Goal: Use online tool/utility: Utilize a website feature to perform a specific function

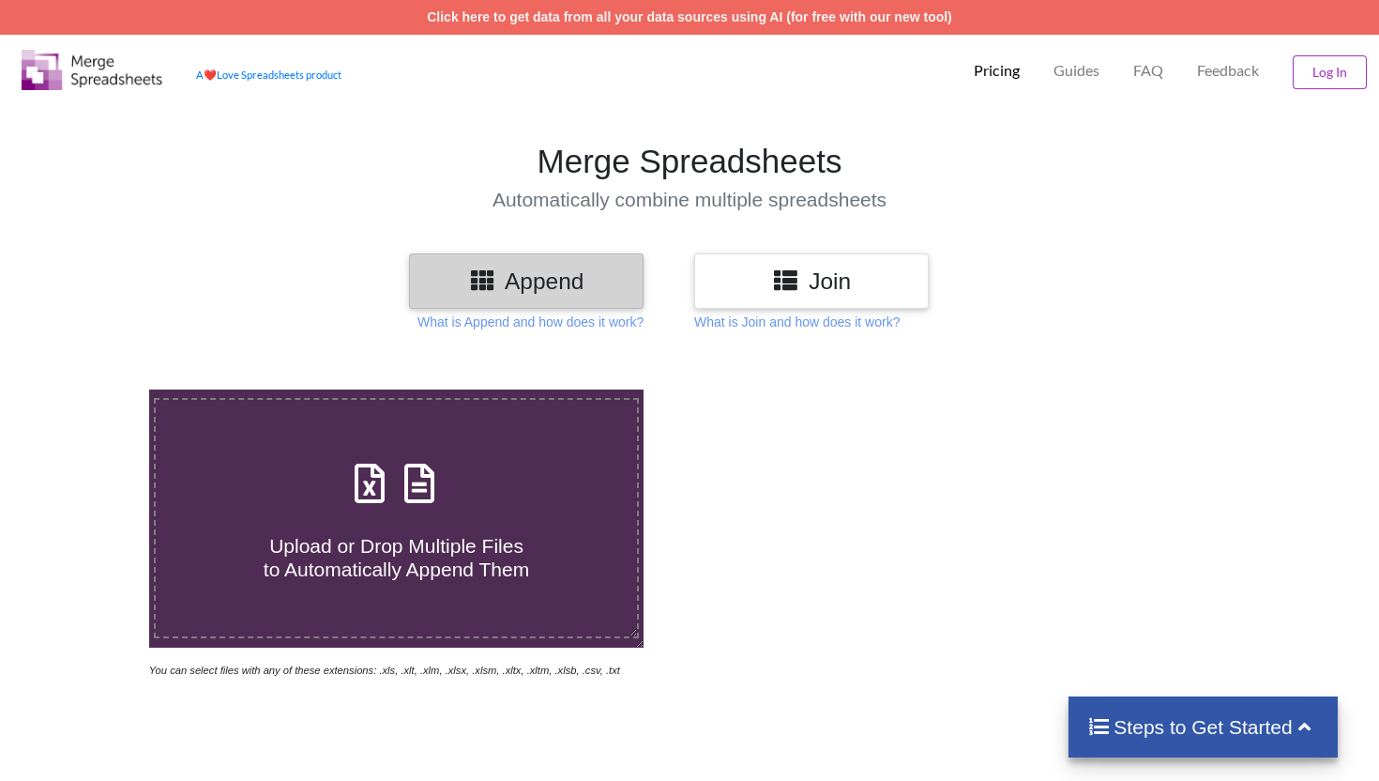
click at [830, 288] on h3 "Join" at bounding box center [811, 280] width 206 height 27
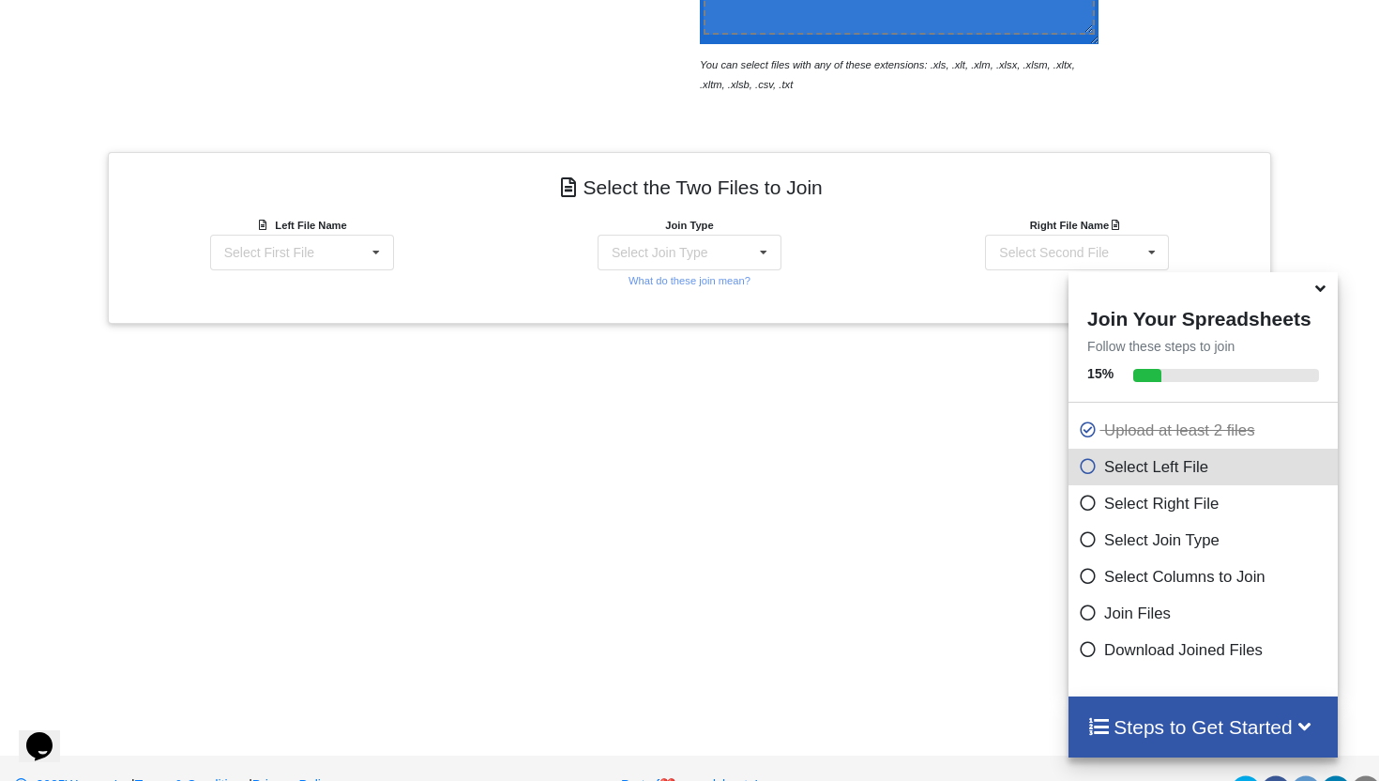
scroll to position [563, 0]
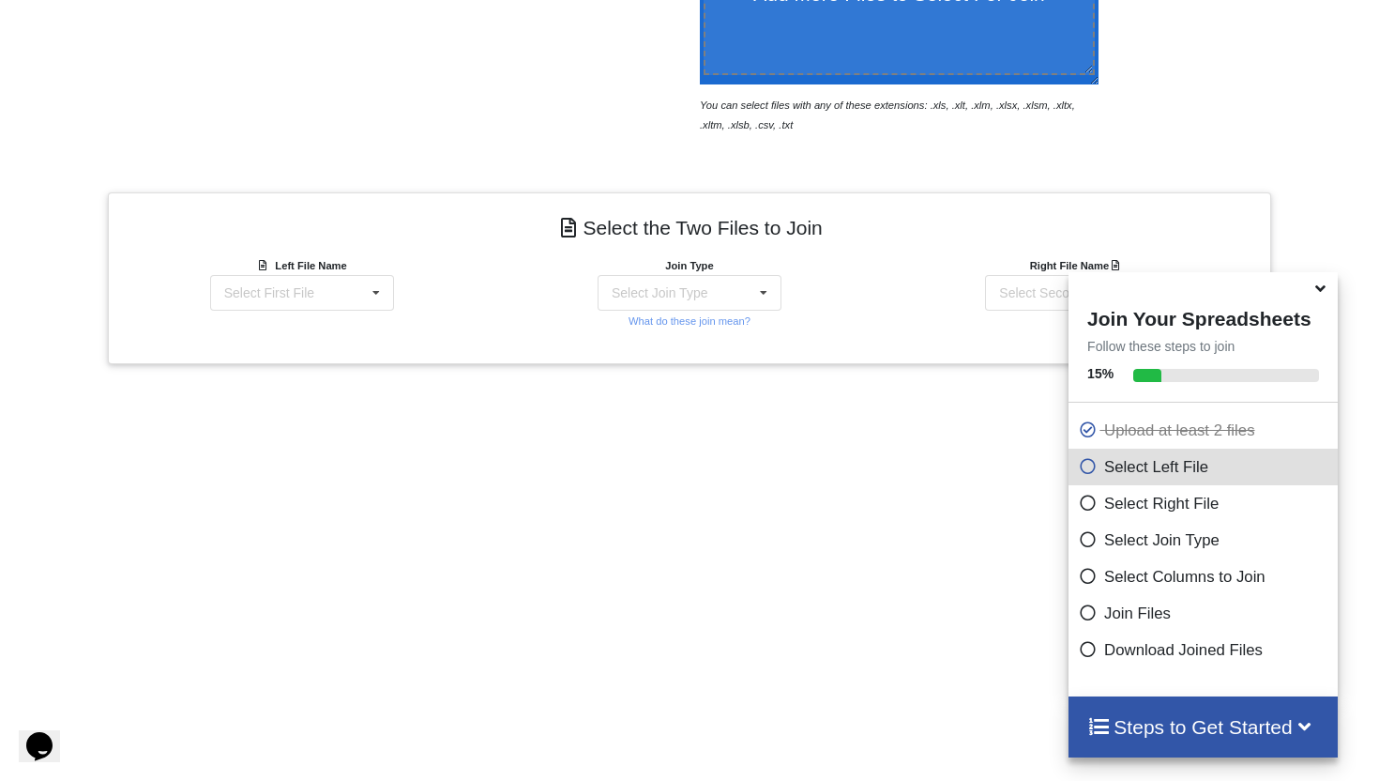
click at [1319, 294] on icon at bounding box center [1321, 285] width 20 height 17
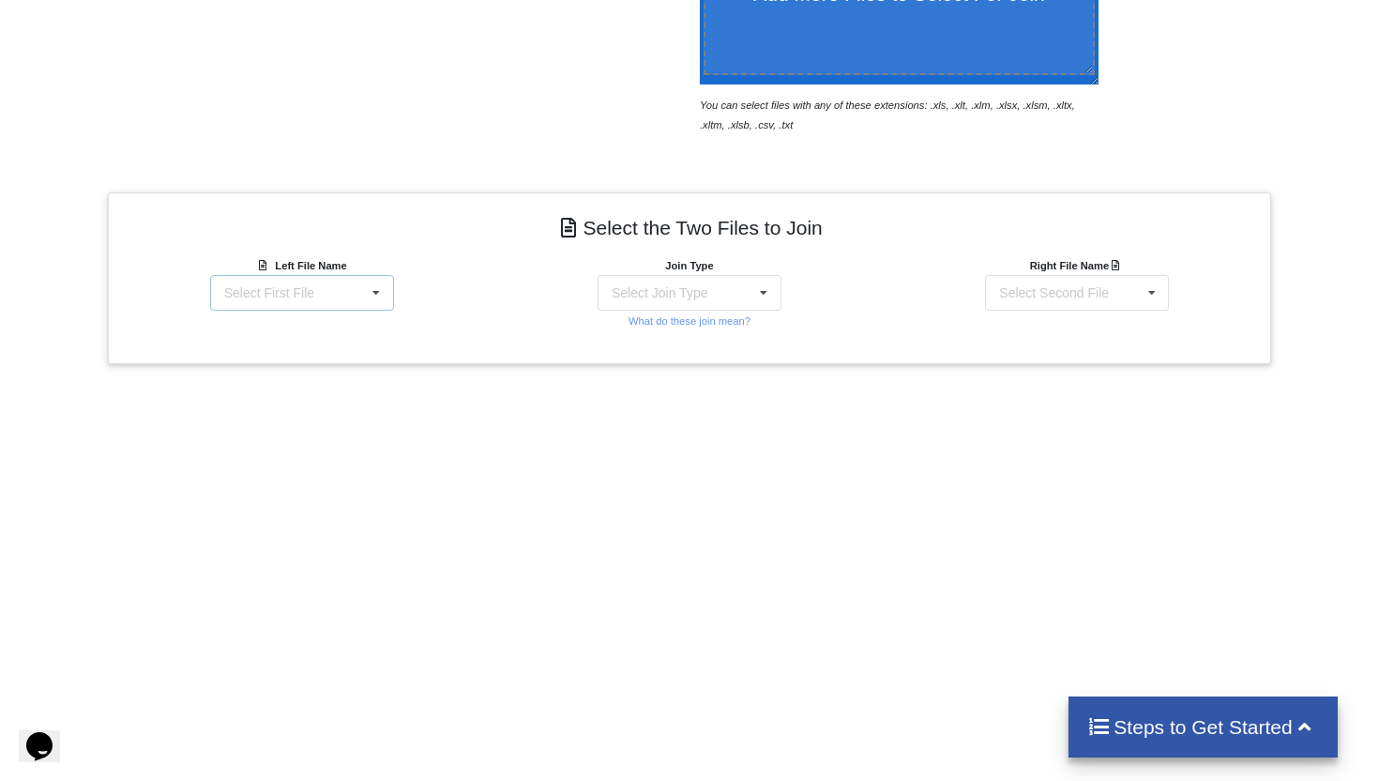
click at [357, 292] on div "Select First File matters [DATE] [DATE].csv Matter balance summary (10_03_2025)…" at bounding box center [302, 293] width 184 height 36
click at [319, 396] on span "Matter balance summary (10_03_2025).csv" at bounding box center [295, 382] width 144 height 28
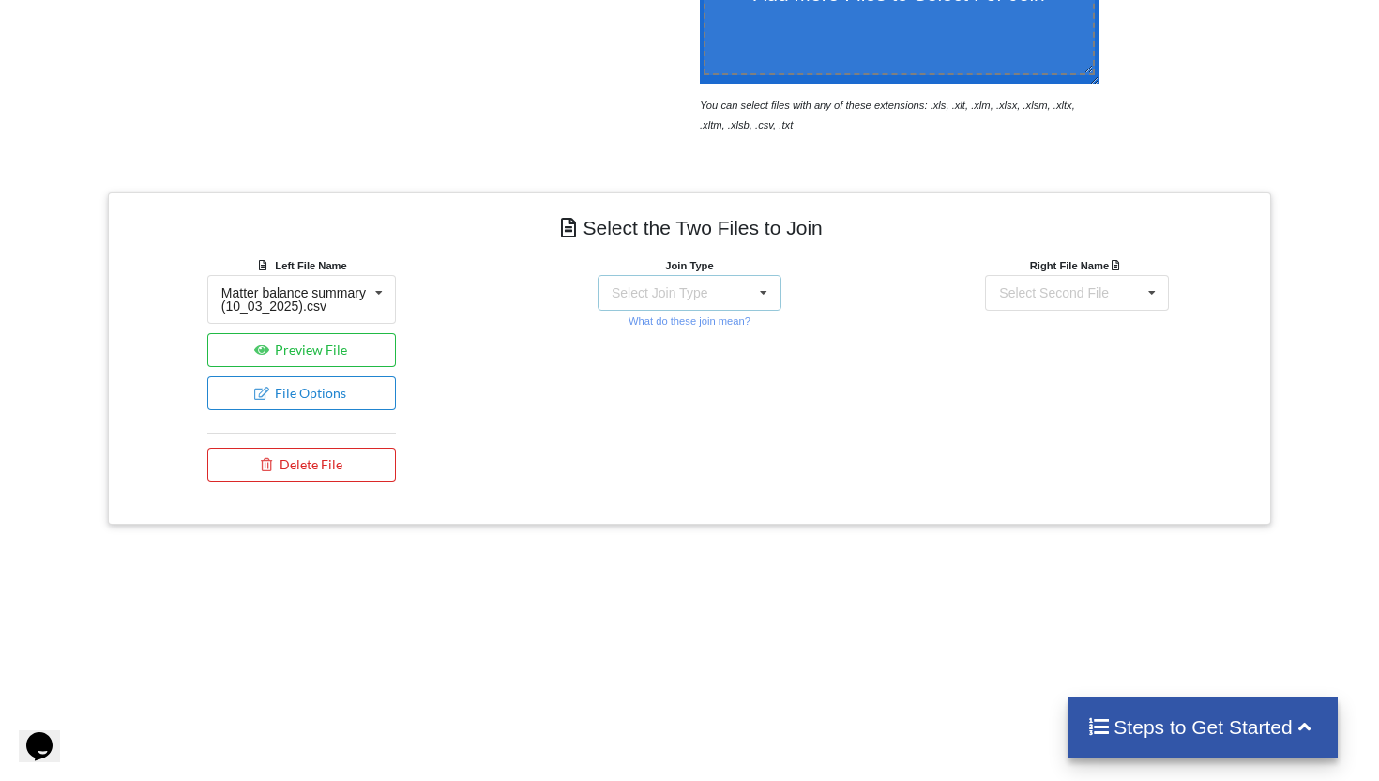
click at [717, 290] on div "Select Join Type INNER JOIN LEFT JOIN RIGHT JOIN FULL JOIN" at bounding box center [690, 293] width 184 height 36
click at [683, 341] on div "INNER JOIN" at bounding box center [701, 344] width 114 height 20
click at [1128, 309] on div "Select Second File matters [DATE] [DATE].csv Matter balance summary (10_03_2025…" at bounding box center [1077, 293] width 184 height 36
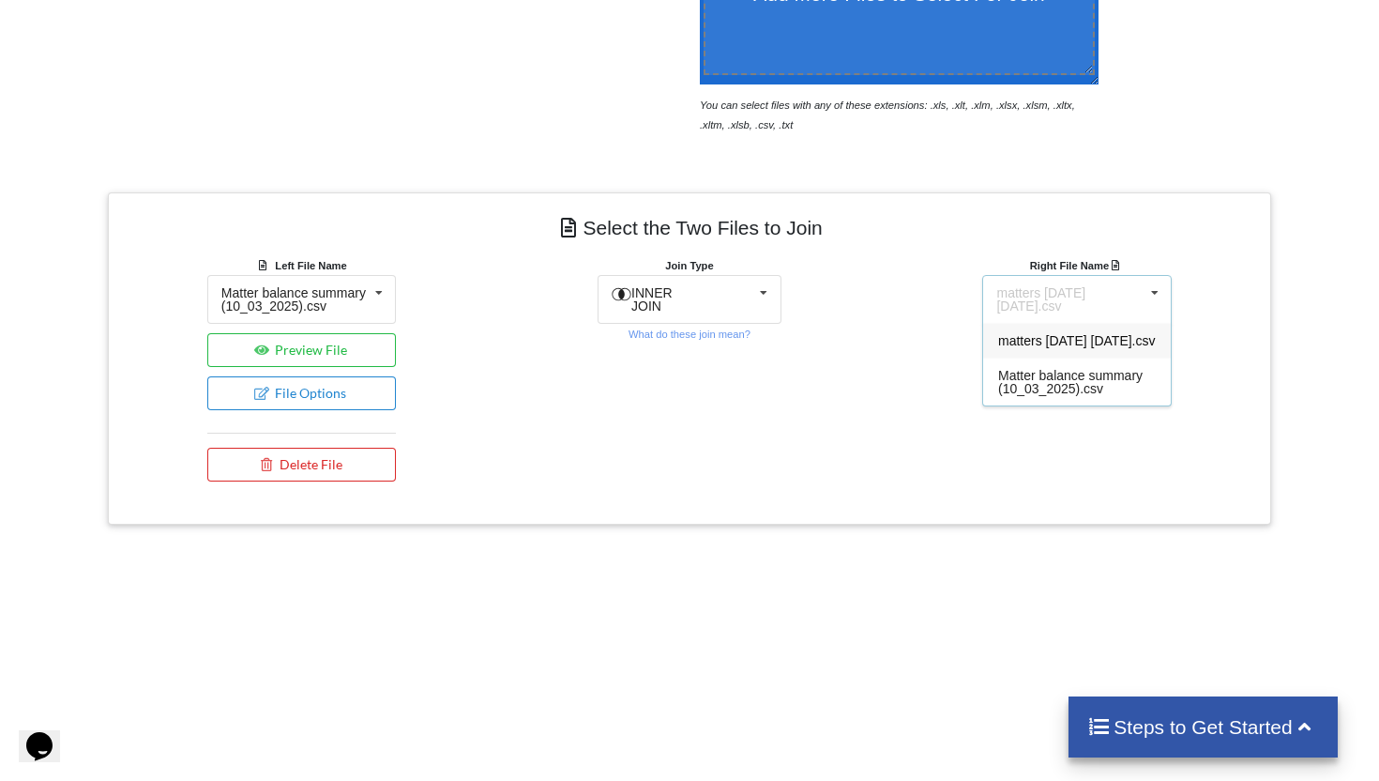
click at [1069, 346] on span "matters [DATE] [DATE].csv" at bounding box center [1077, 340] width 158 height 15
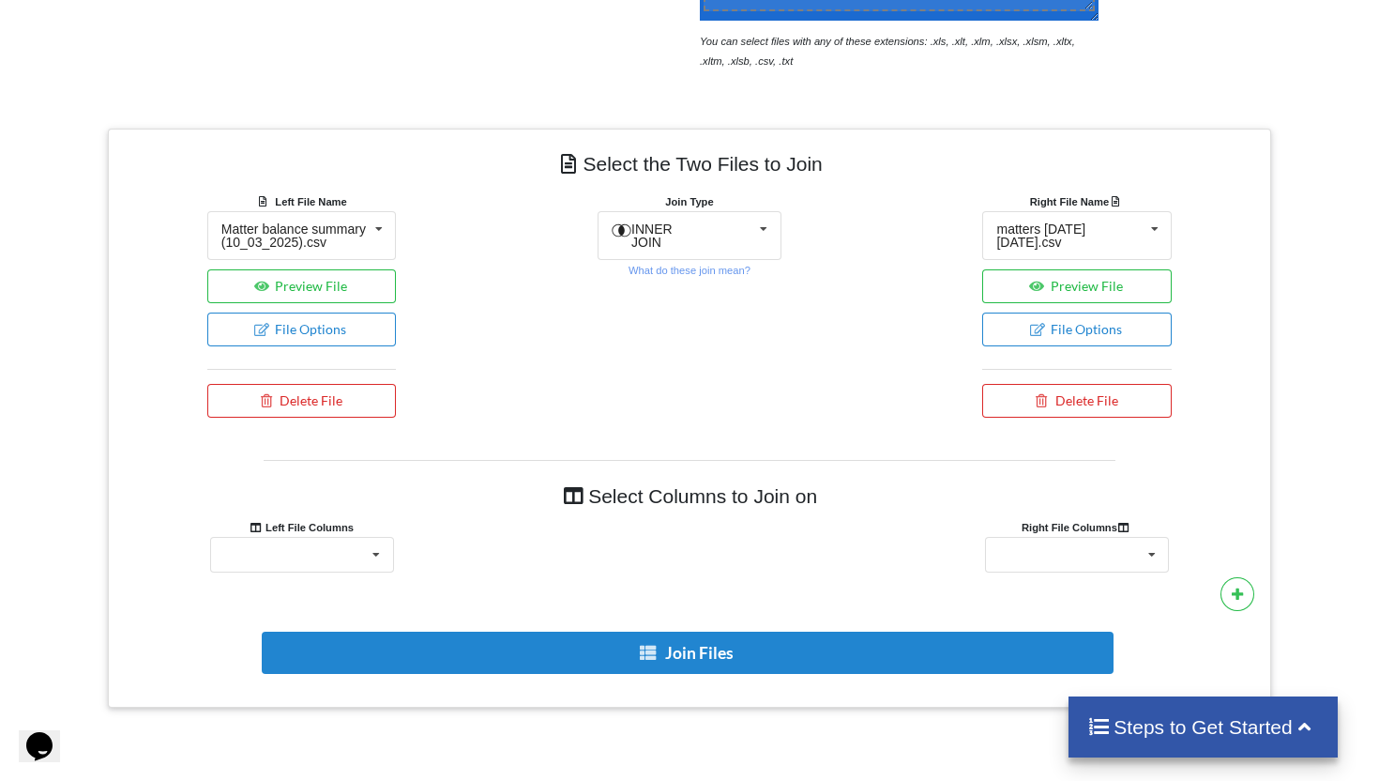
scroll to position [672, 0]
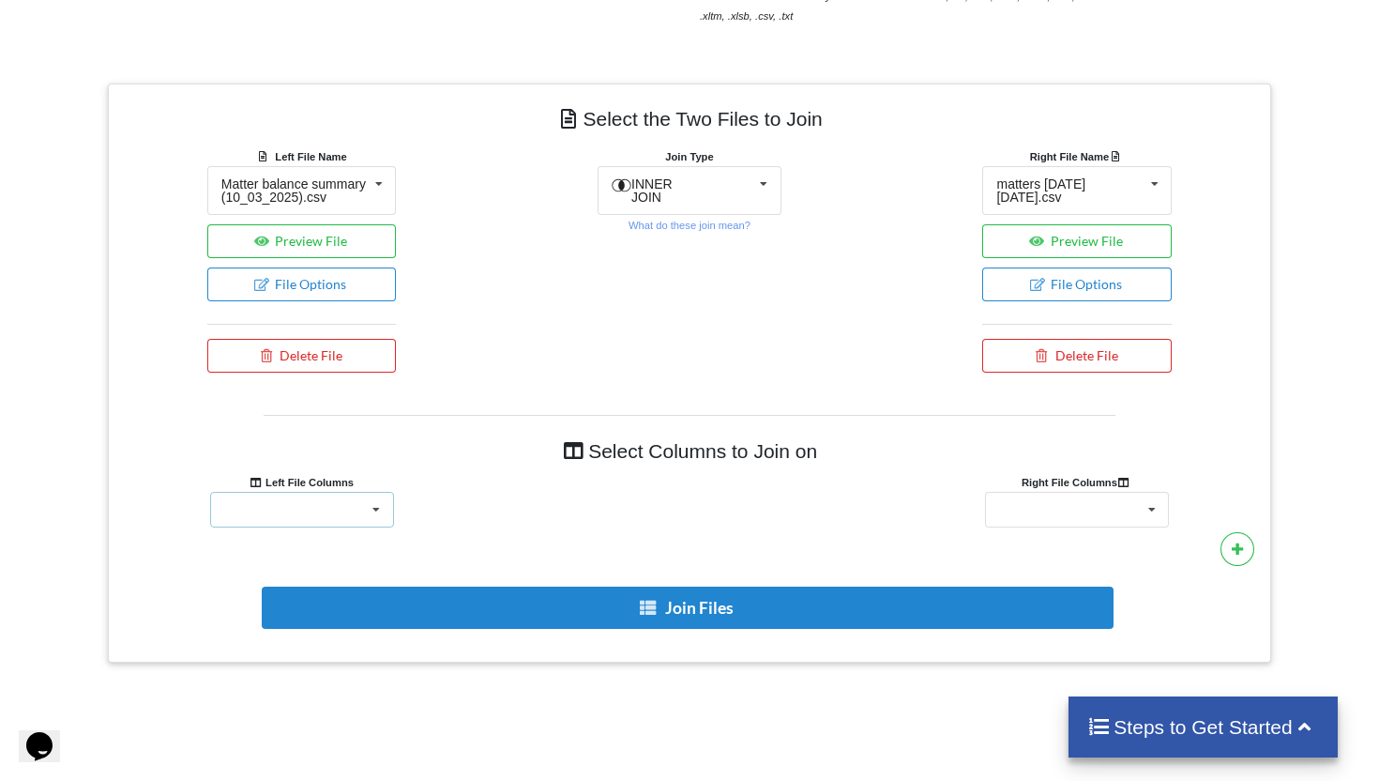
click at [364, 527] on icon at bounding box center [376, 510] width 28 height 35
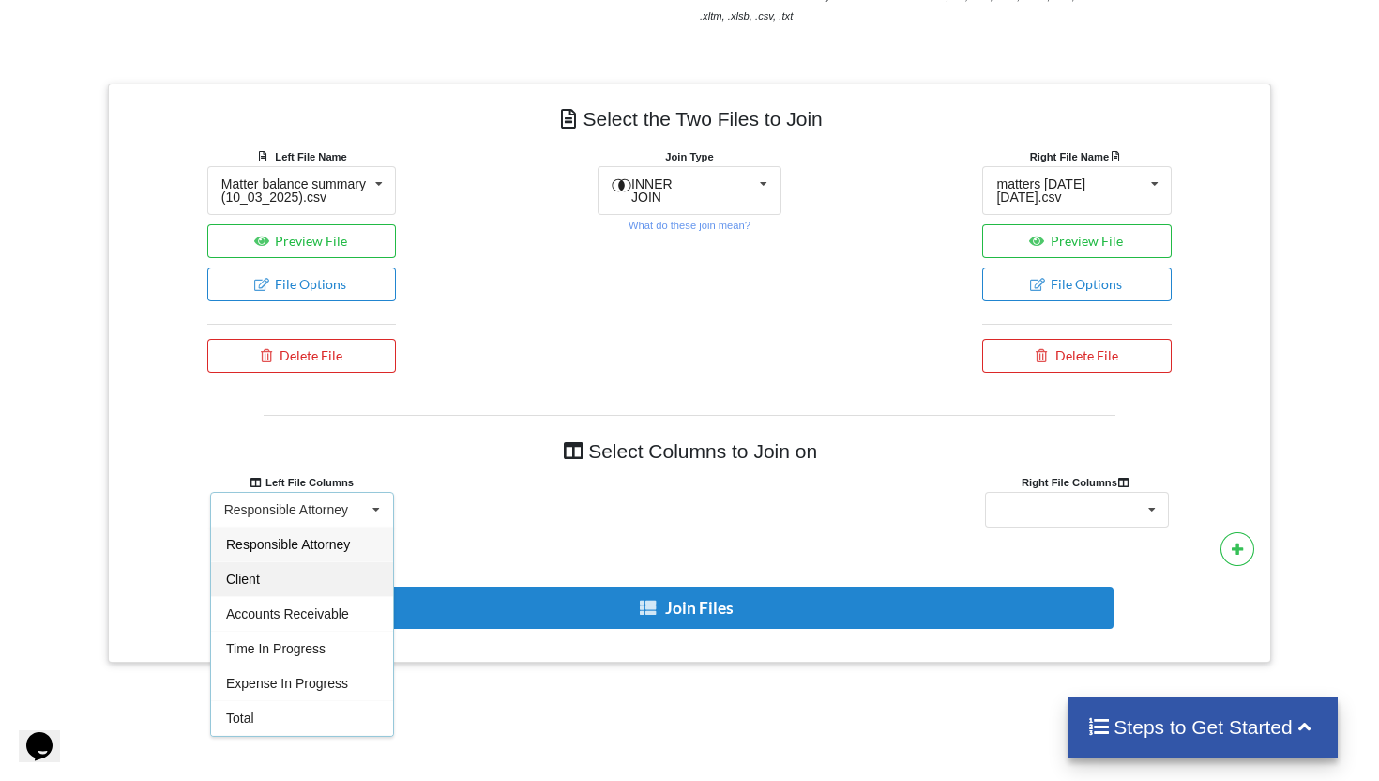
click at [277, 596] on div "Client" at bounding box center [302, 578] width 182 height 35
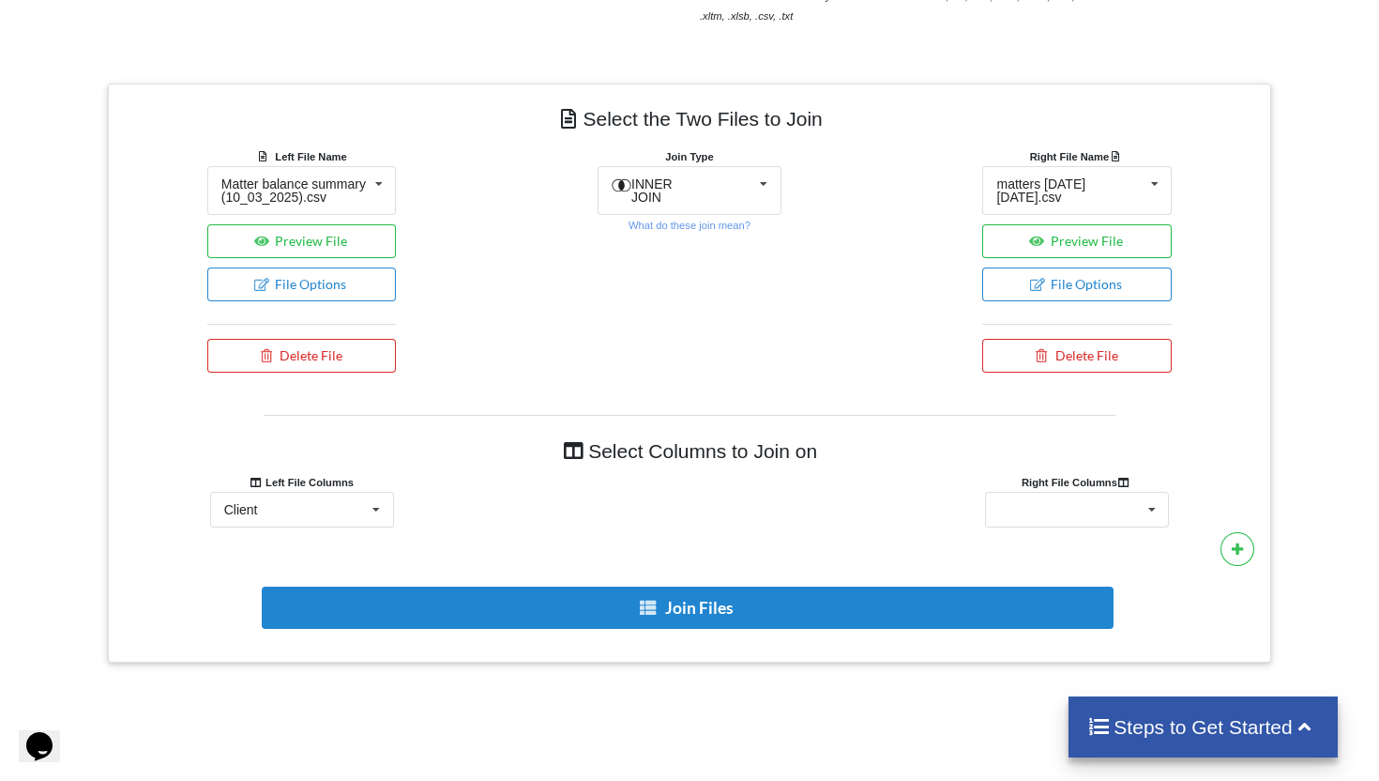
click at [1130, 541] on div "Select Columns to Join on Left File Columns Right File Columns Client Responsib…" at bounding box center [689, 532] width 1135 height 234
click at [1099, 525] on div "Client Name Client Location Minimum Threshold Refill Request Due Hold/Lock No R…" at bounding box center [1077, 510] width 184 height 36
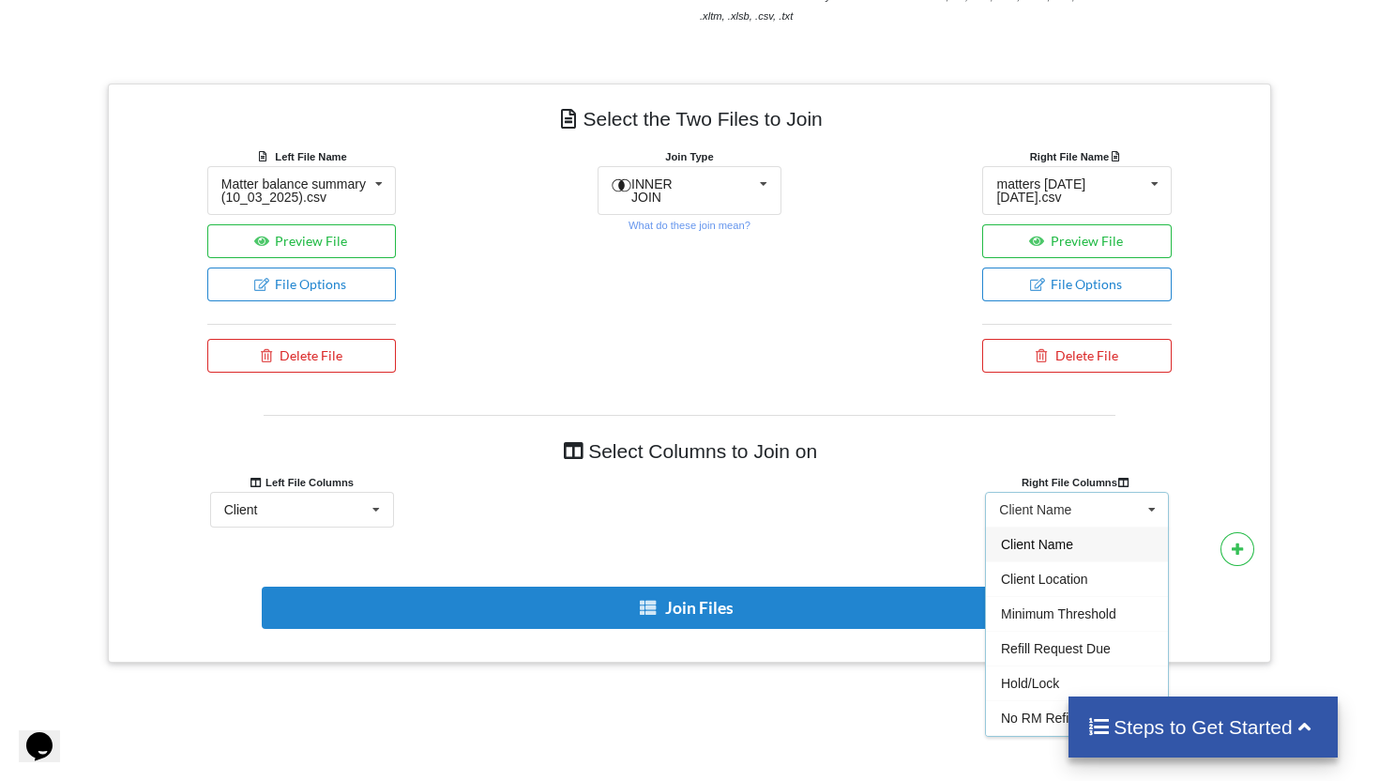
click at [1045, 552] on span "Client Name" at bounding box center [1037, 544] width 72 height 15
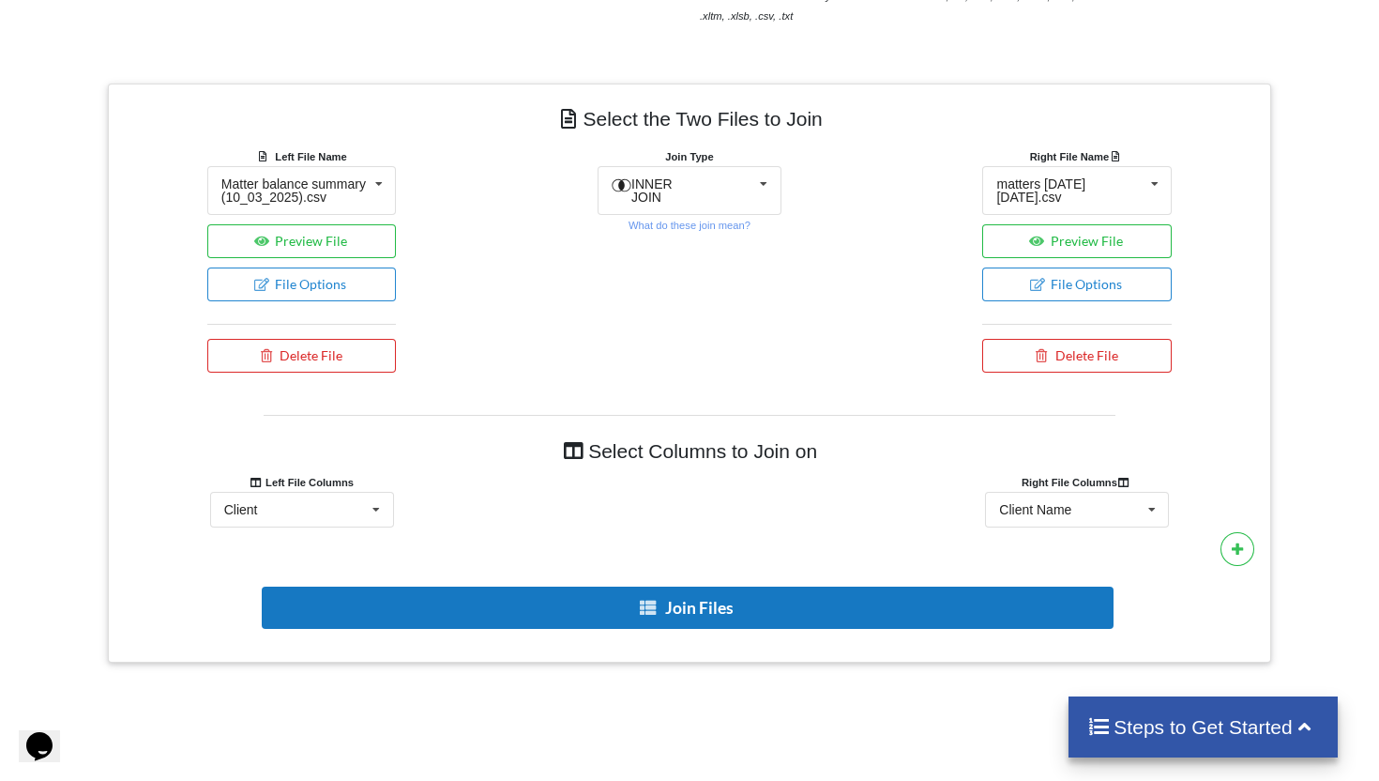
click at [717, 622] on button "Join Files" at bounding box center [688, 607] width 852 height 42
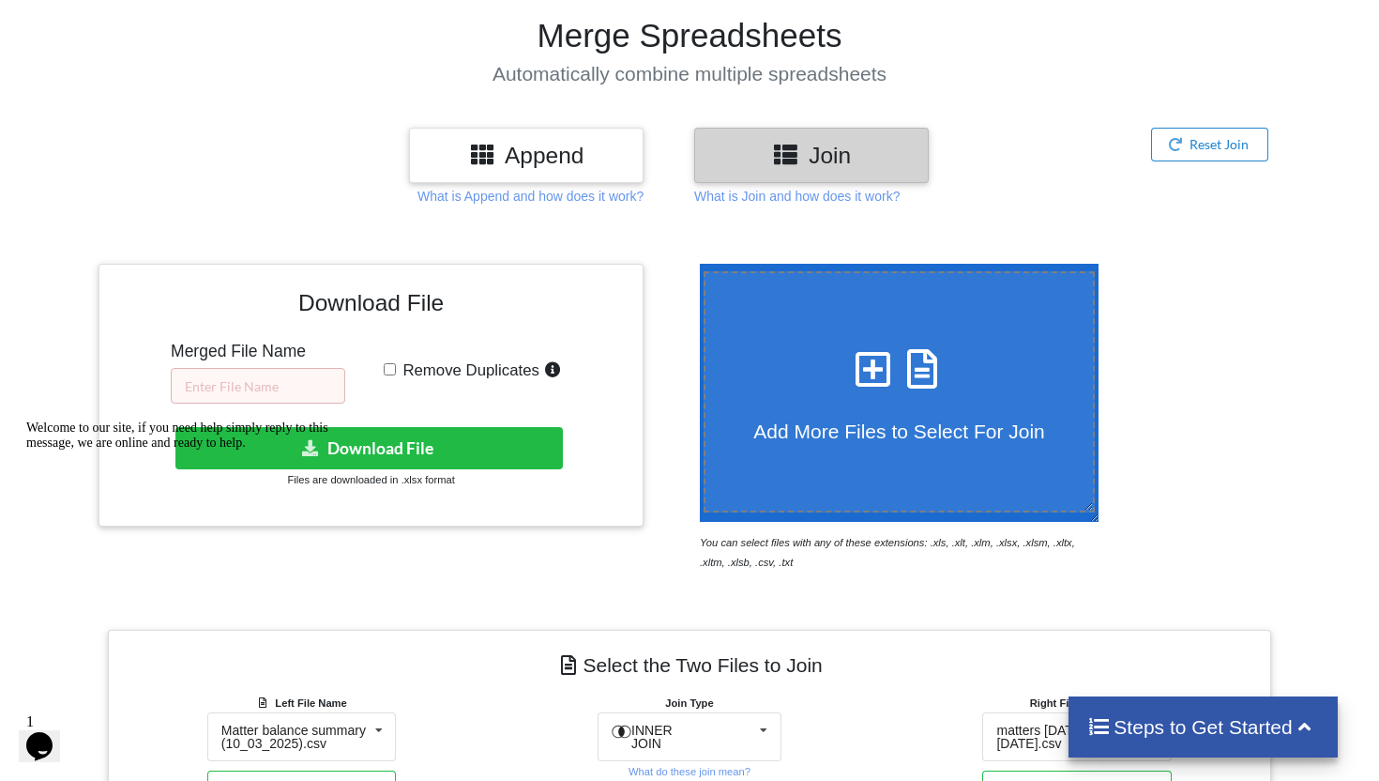
scroll to position [45, 0]
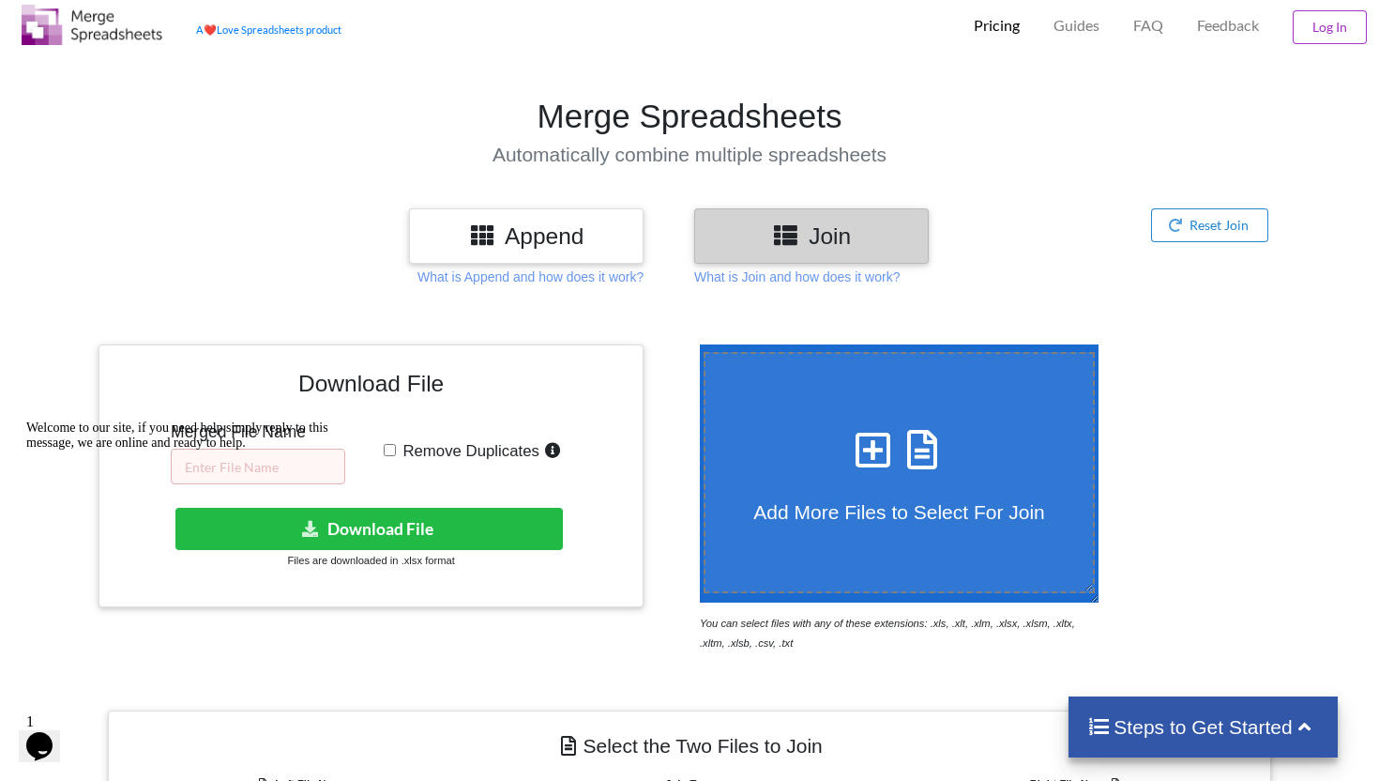
click at [315, 450] on div "Welcome to our site, if you need help simply reply to this message, we are onli…" at bounding box center [195, 435] width 338 height 30
click at [26, 420] on icon "Chat attention grabber" at bounding box center [26, 420] width 0 height 0
click at [266, 451] on input "text" at bounding box center [258, 467] width 175 height 36
type input "10.03 RM"
click at [390, 453] on input "Remove Duplicates" at bounding box center [390, 450] width 12 height 12
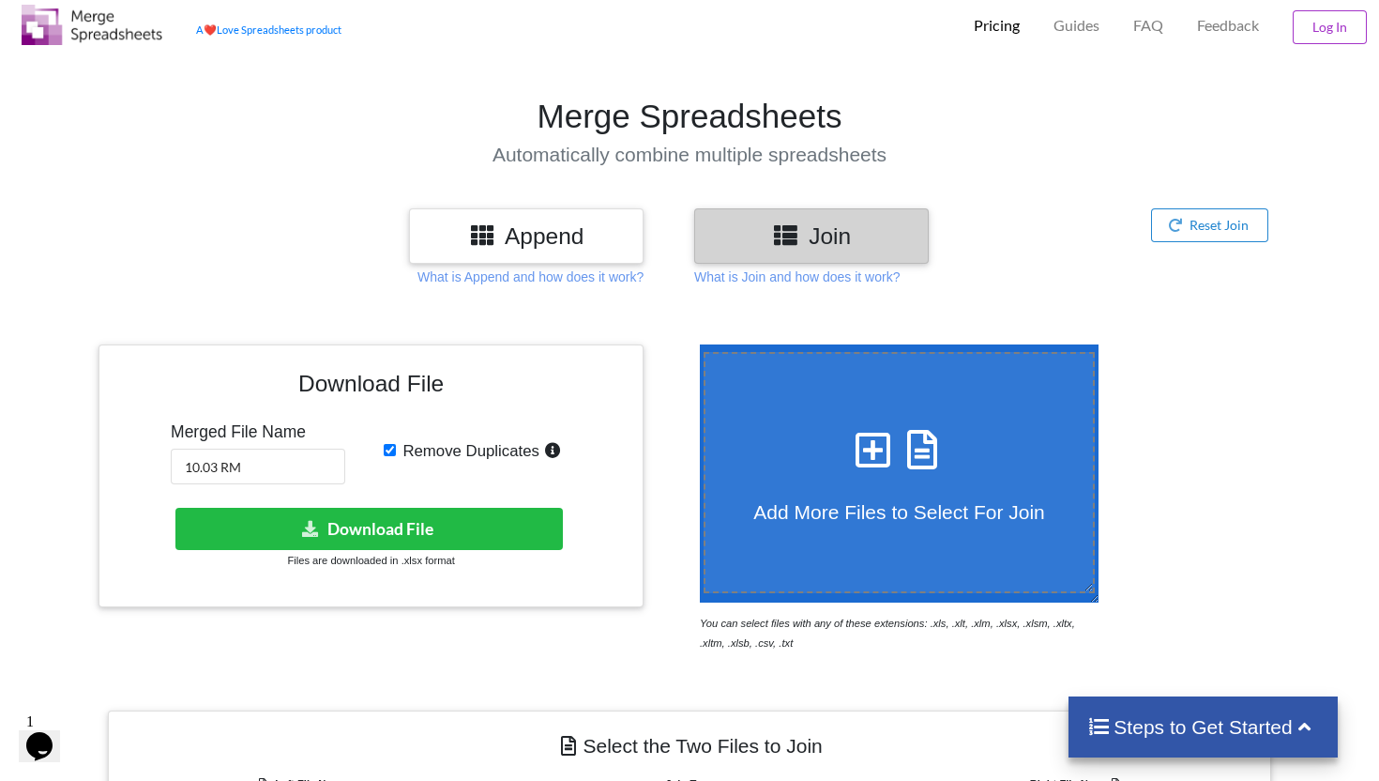
checkbox input "true"
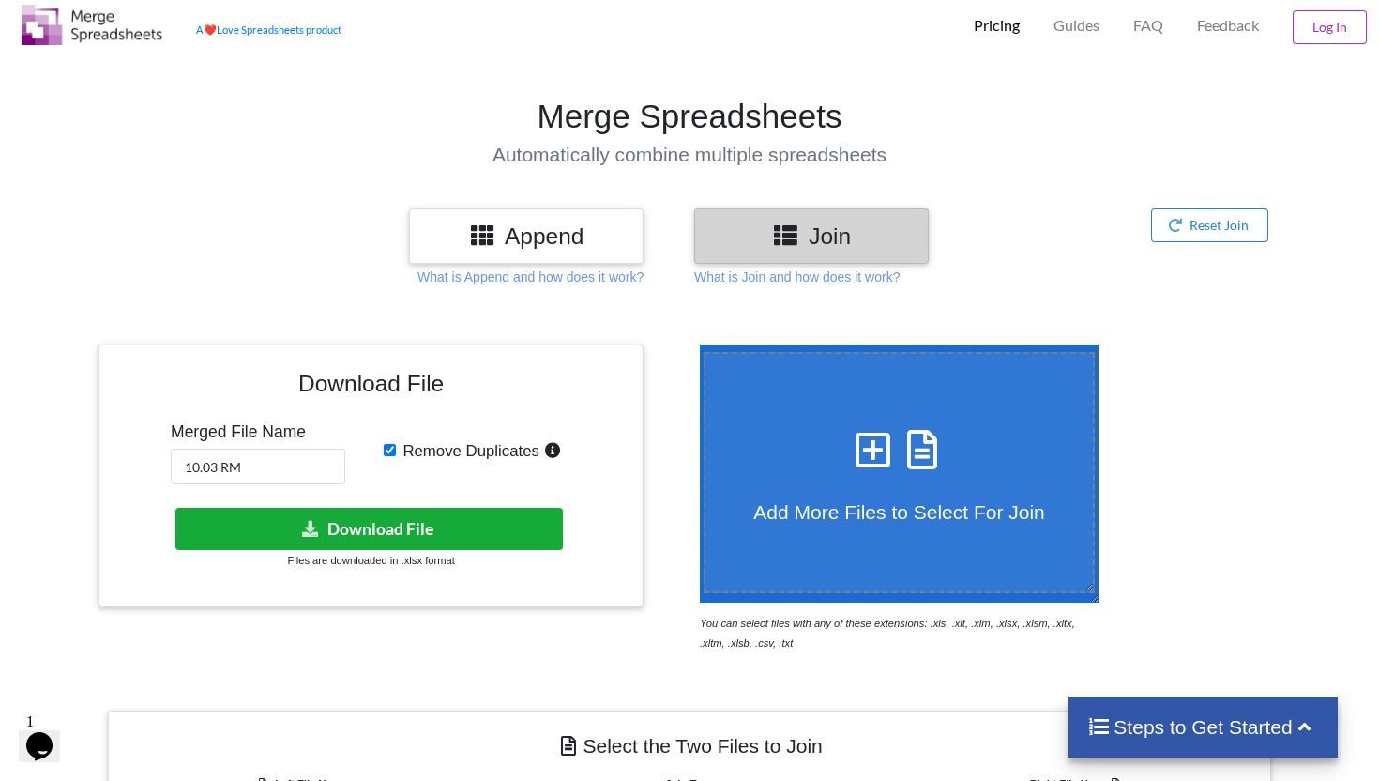
click at [415, 531] on button "Download File" at bounding box center [369, 529] width 388 height 42
